Goal: Task Accomplishment & Management: Use online tool/utility

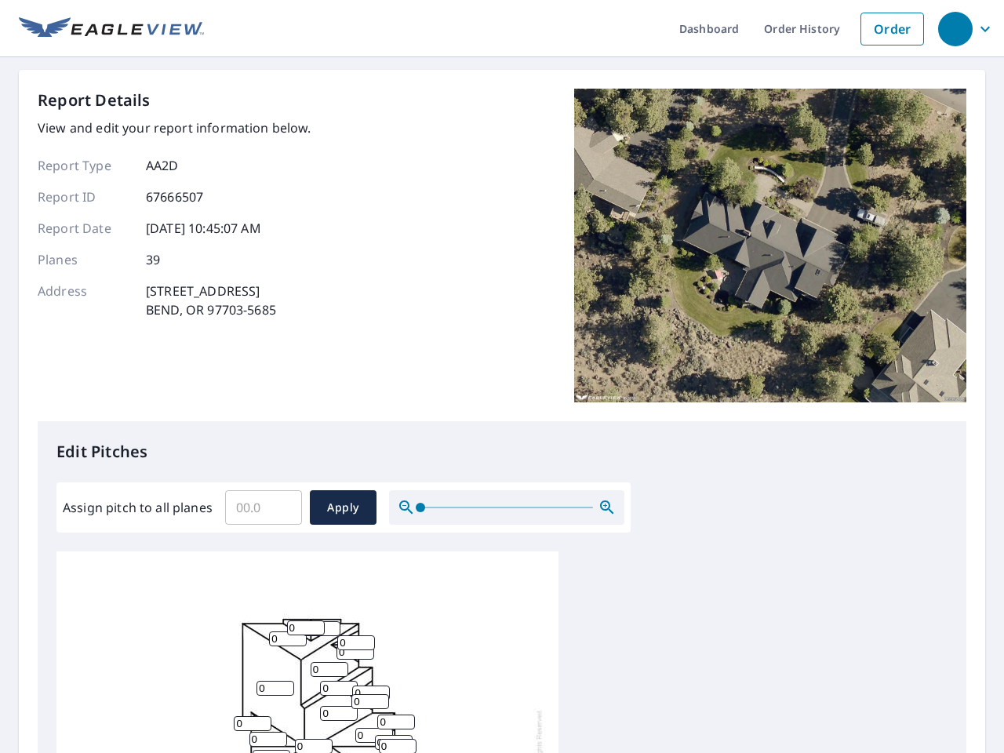
click at [502, 376] on div "Report Details View and edit your report information below. Report Type AA2D Re…" at bounding box center [502, 255] width 928 height 332
click at [954, 28] on div "button" at bounding box center [955, 29] width 34 height 34
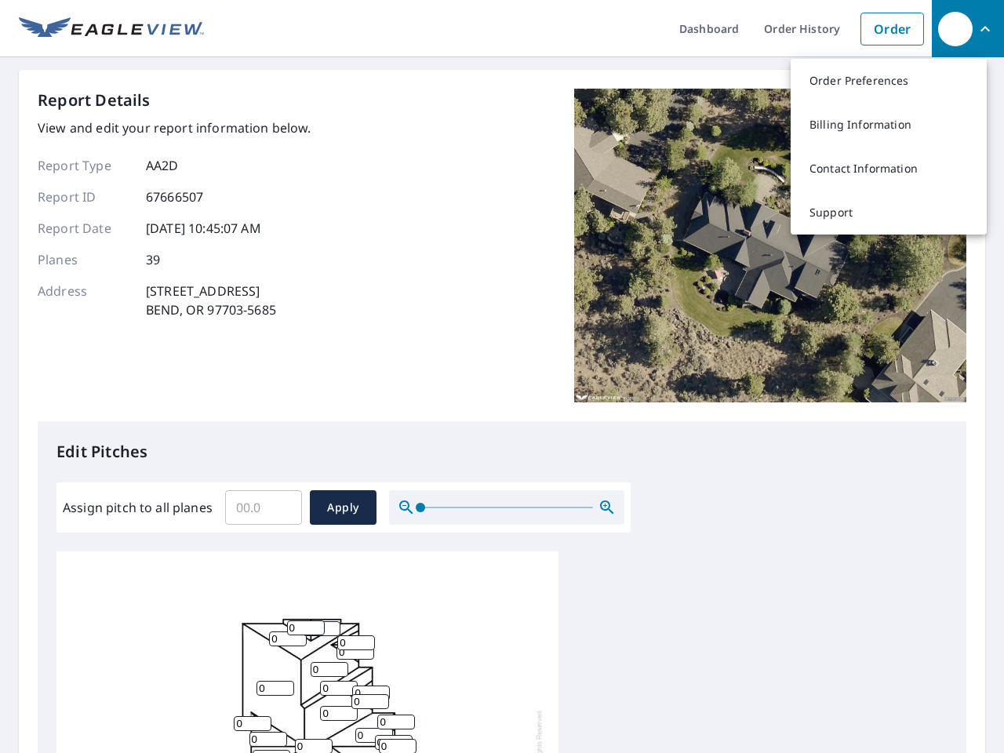
click at [263, 507] on input "Assign pitch to all planes" at bounding box center [263, 507] width 77 height 44
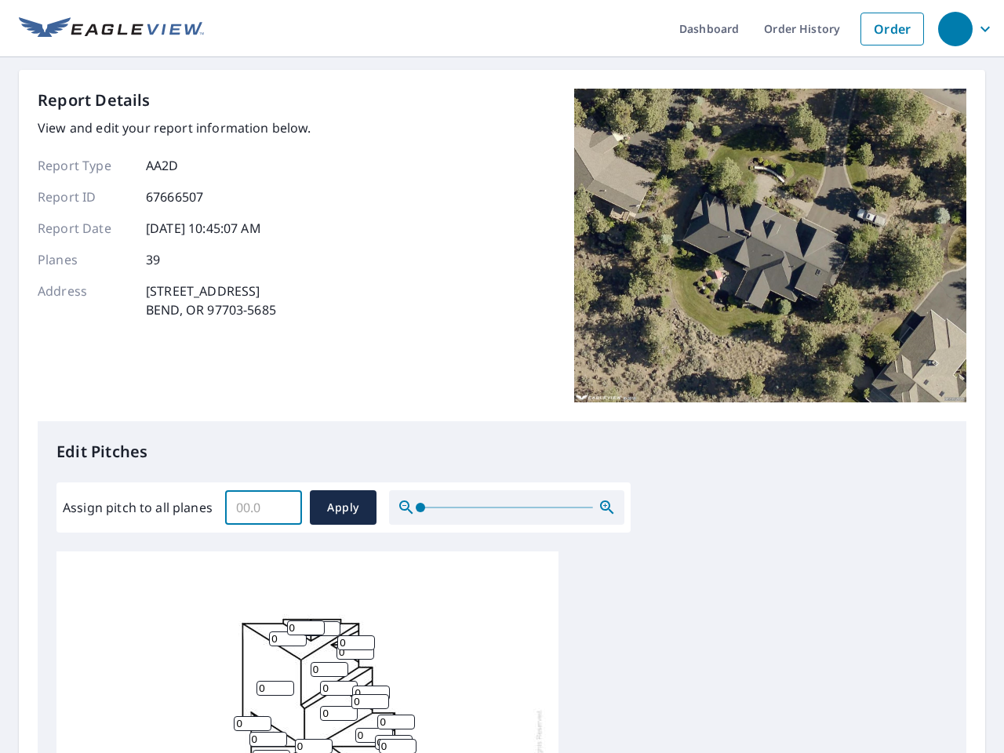
click at [343, 507] on span "Apply" at bounding box center [343, 508] width 42 height 20
click at [607, 507] on icon "button" at bounding box center [606, 507] width 19 height 19
